Goal: Task Accomplishment & Management: Complete application form

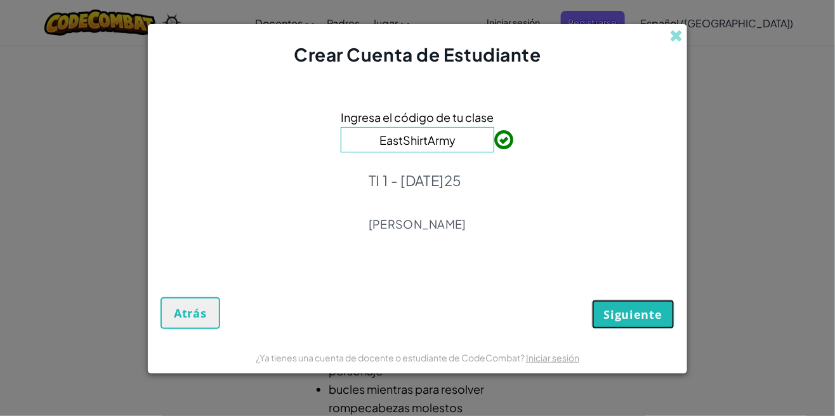
drag, startPoint x: 647, startPoint y: 319, endPoint x: 650, endPoint y: 332, distance: 13.7
click at [647, 321] on button "Siguiente" at bounding box center [633, 314] width 83 height 29
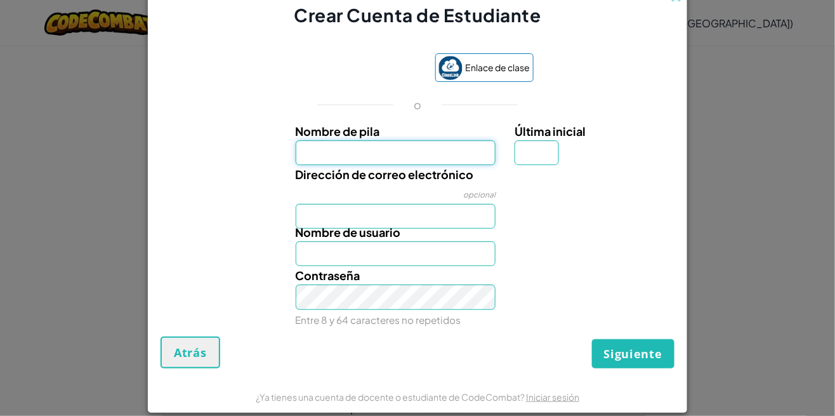
click at [355, 150] on input "Nombre de pila" at bounding box center [396, 152] width 201 height 25
click at [404, 149] on input "Nombre de pila" at bounding box center [396, 152] width 201 height 25
type input "Shassel"
click at [209, 173] on div "Dirección de correo electrónico opcional" at bounding box center [417, 196] width 527 height 63
type input "Shassel"
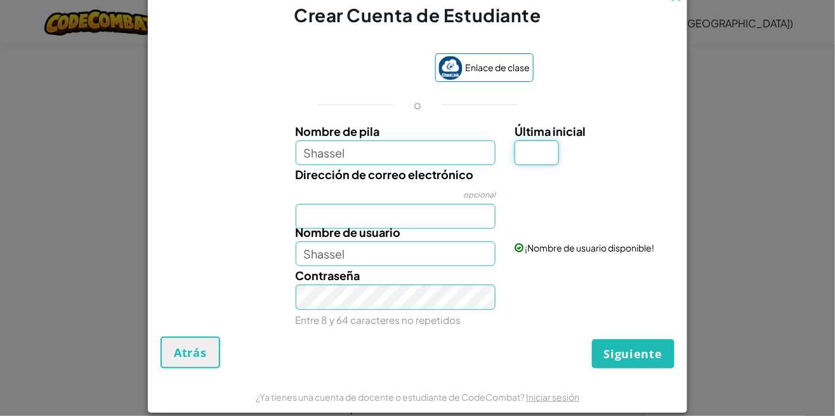
click at [544, 151] on input "Última inicial" at bounding box center [537, 152] width 44 height 25
type input "M"
type input "ShasselM"
click at [384, 147] on input "Shassel" at bounding box center [396, 152] width 201 height 25
type input "[PERSON_NAME]"
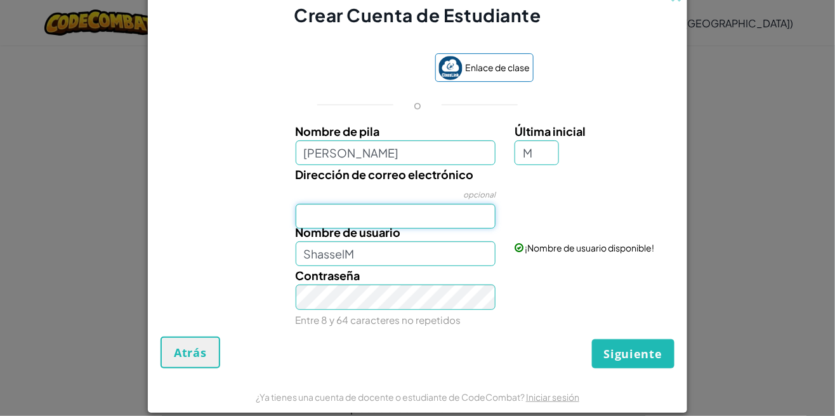
type input "[PERSON_NAME]"
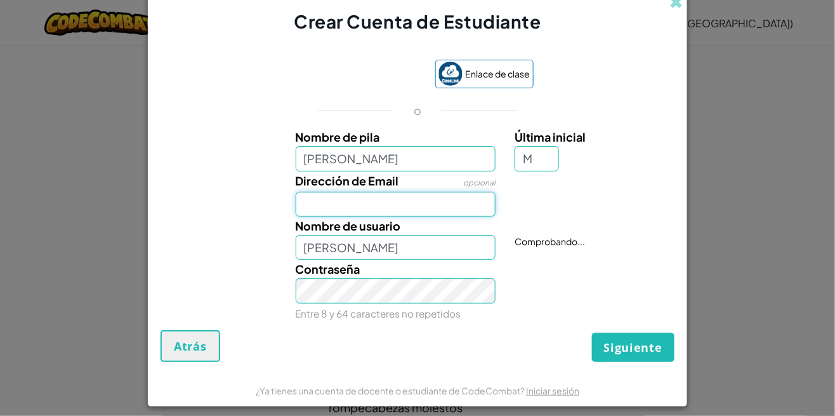
click at [401, 206] on input "Dirección de Email" at bounding box center [396, 204] width 201 height 25
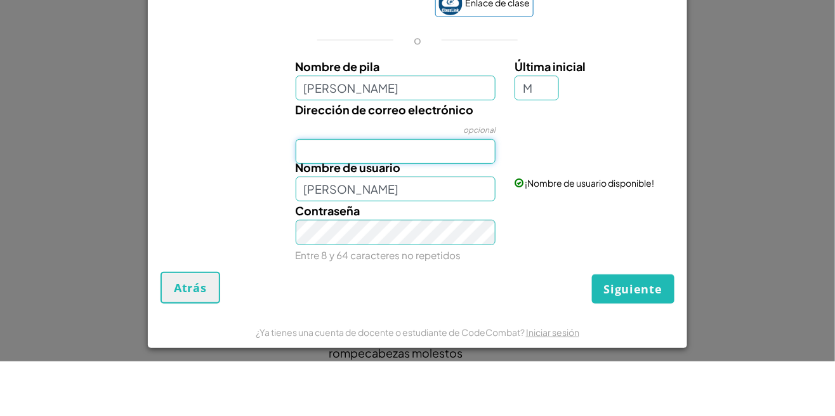
scroll to position [22, 0]
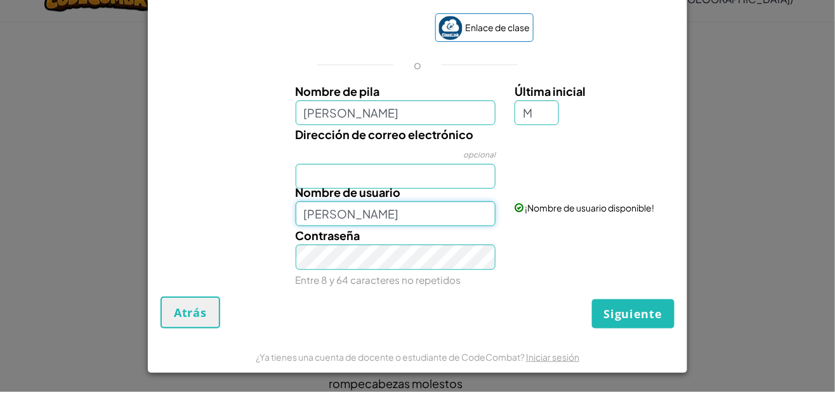
click at [474, 200] on div "Nombre de pila [PERSON_NAME] Última inicial M Dirección de correo electrónico o…" at bounding box center [418, 207] width 508 height 202
click at [472, 192] on input "Dirección de correo electrónico" at bounding box center [396, 200] width 201 height 25
click at [387, 133] on input "[PERSON_NAME]" at bounding box center [396, 136] width 201 height 25
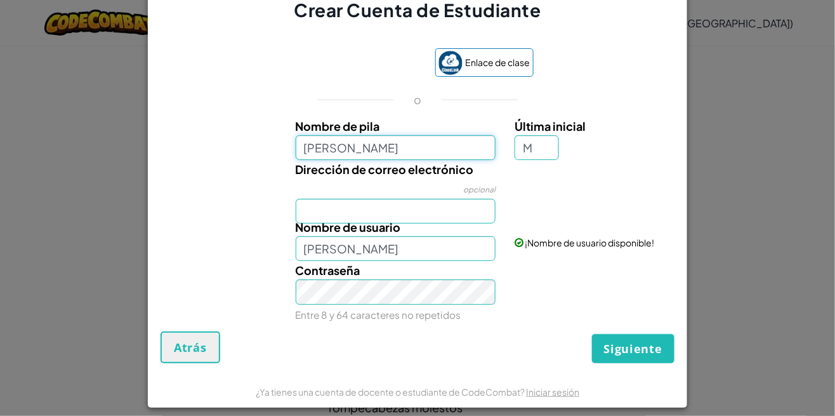
click at [388, 148] on input "[PERSON_NAME]" at bounding box center [396, 147] width 201 height 25
type input "[PERSON_NAME]"
click at [435, 212] on input "Dirección de correo electrónico" at bounding box center [396, 211] width 201 height 25
type input "[EMAIL_ADDRESS][DOMAIN_NAME]"
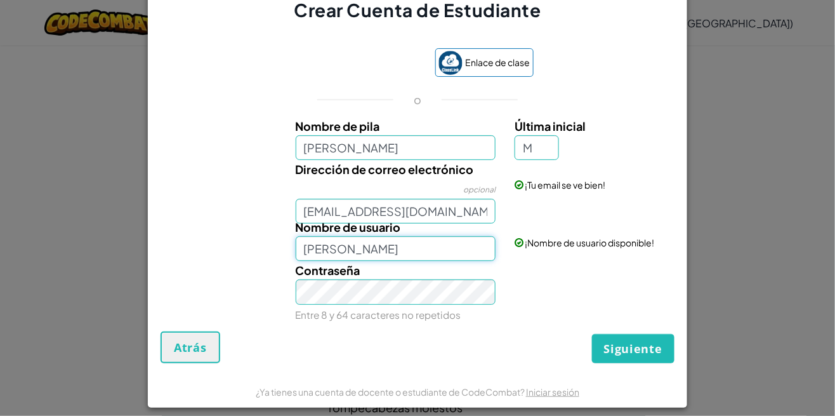
click at [458, 252] on input "[PERSON_NAME]" at bounding box center [396, 248] width 201 height 25
type input "Shassel"
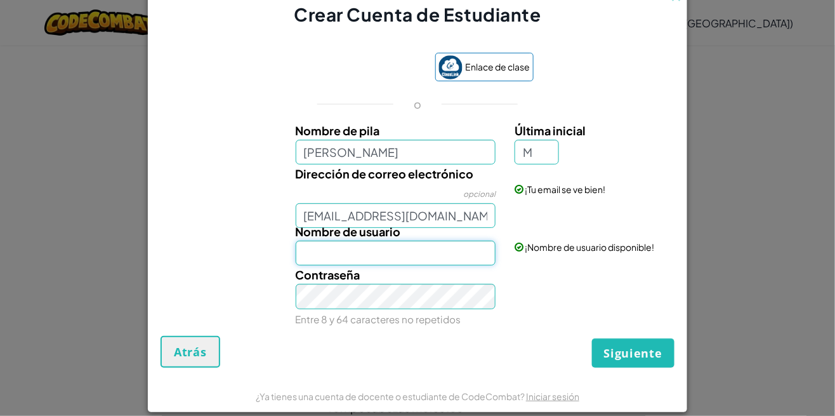
scroll to position [0, 0]
click at [402, 258] on input "Nombre de usuario" at bounding box center [396, 253] width 201 height 25
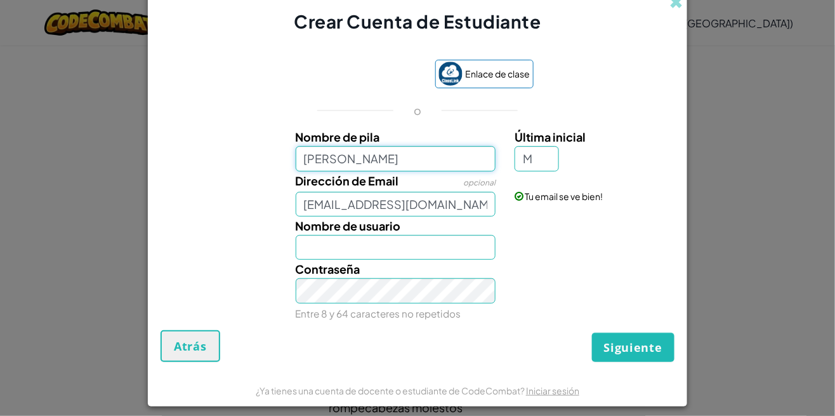
click at [433, 150] on input "[PERSON_NAME]" at bounding box center [396, 158] width 201 height 25
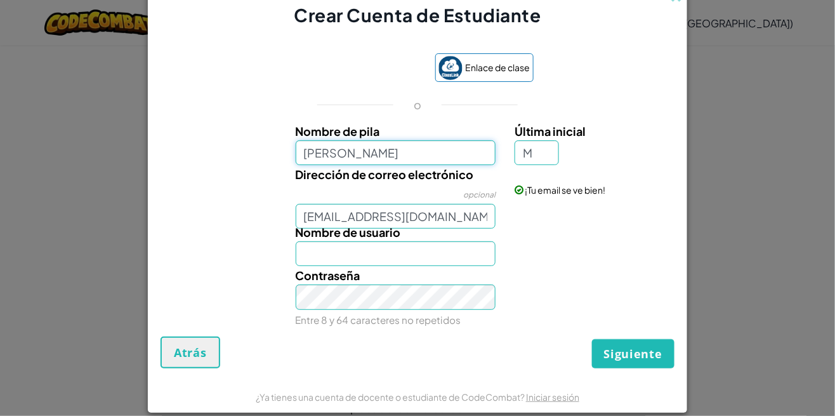
type input "[PERSON_NAME]"
click at [472, 220] on input "[EMAIL_ADDRESS][DOMAIN_NAME]" at bounding box center [396, 216] width 201 height 25
click at [465, 258] on input "Nombre de usuario" at bounding box center [396, 253] width 201 height 25
click at [540, 284] on div "Contraseña Entre 8 y 64 caracteres no repetidos" at bounding box center [417, 297] width 527 height 63
click at [334, 258] on input "shass_gm" at bounding box center [396, 253] width 201 height 25
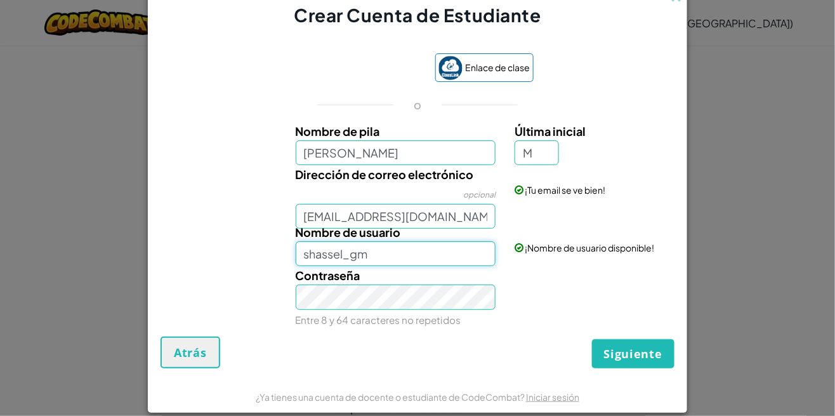
click at [390, 257] on input "shassel_gm" at bounding box center [396, 253] width 201 height 25
type input "shassel_gm"
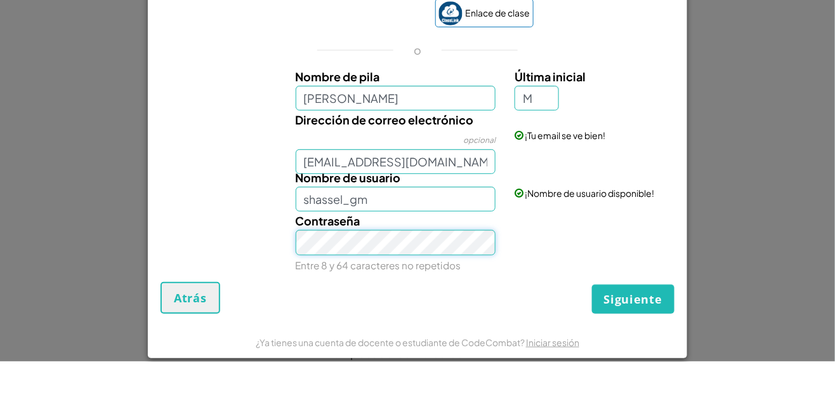
scroll to position [22, 0]
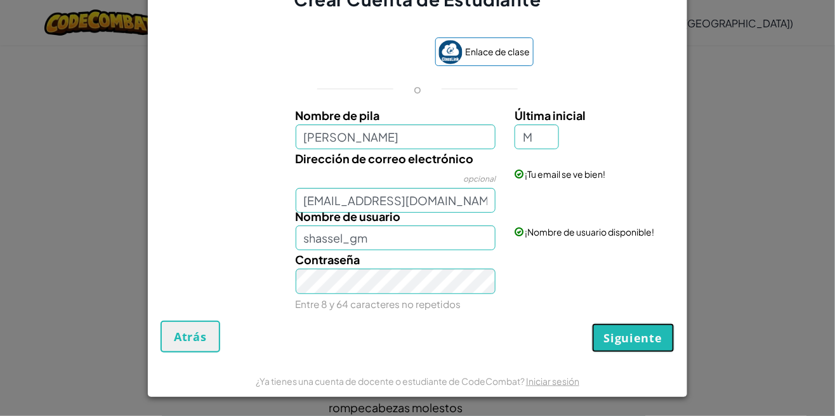
drag, startPoint x: 624, startPoint y: 309, endPoint x: 622, endPoint y: 285, distance: 24.2
click at [622, 285] on form "Enlace de clase o Nombre de pila [PERSON_NAME] Última inicial M Dirección de co…" at bounding box center [418, 188] width 540 height 353
click at [632, 333] on font "Siguiente" at bounding box center [633, 337] width 58 height 15
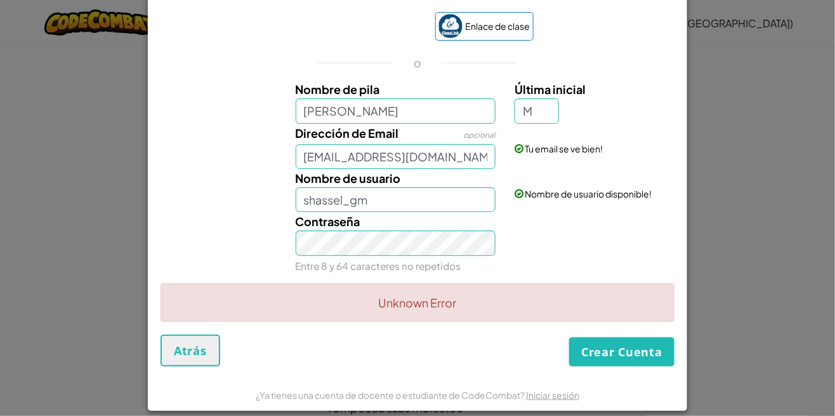
scroll to position [0, 0]
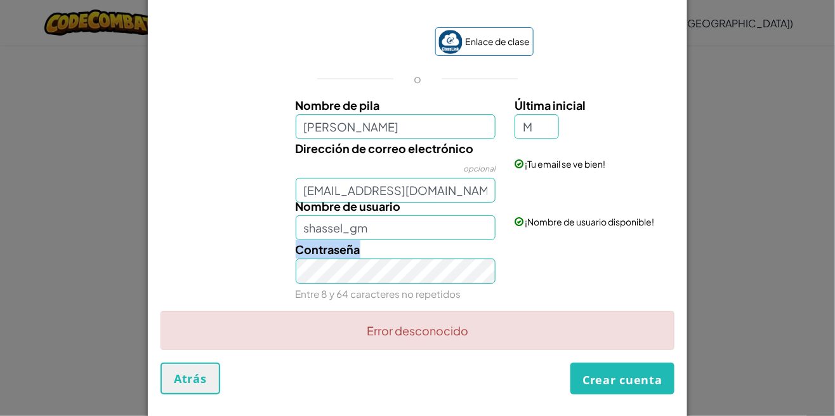
drag, startPoint x: 785, startPoint y: 217, endPoint x: 704, endPoint y: 223, distance: 81.5
click at [741, 253] on div "Crear Cuenta de Estudiante Enlace de clase o Nombre de pila [PERSON_NAME] Últim…" at bounding box center [417, 208] width 835 height 416
click at [583, 70] on div "Enlace de clase o Nombre de pila [PERSON_NAME] Última inicial M Dirección de co…" at bounding box center [418, 163] width 514 height 296
